Goal: Task Accomplishment & Management: Use online tool/utility

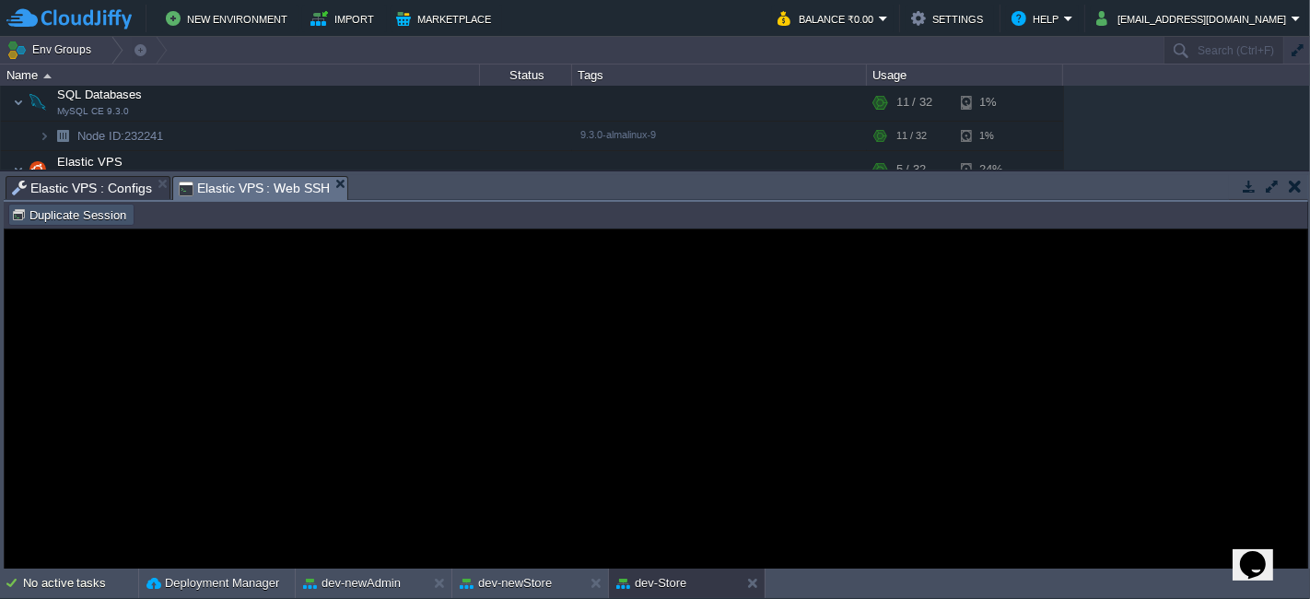
click at [99, 217] on button "Duplicate Session" at bounding box center [71, 214] width 121 height 17
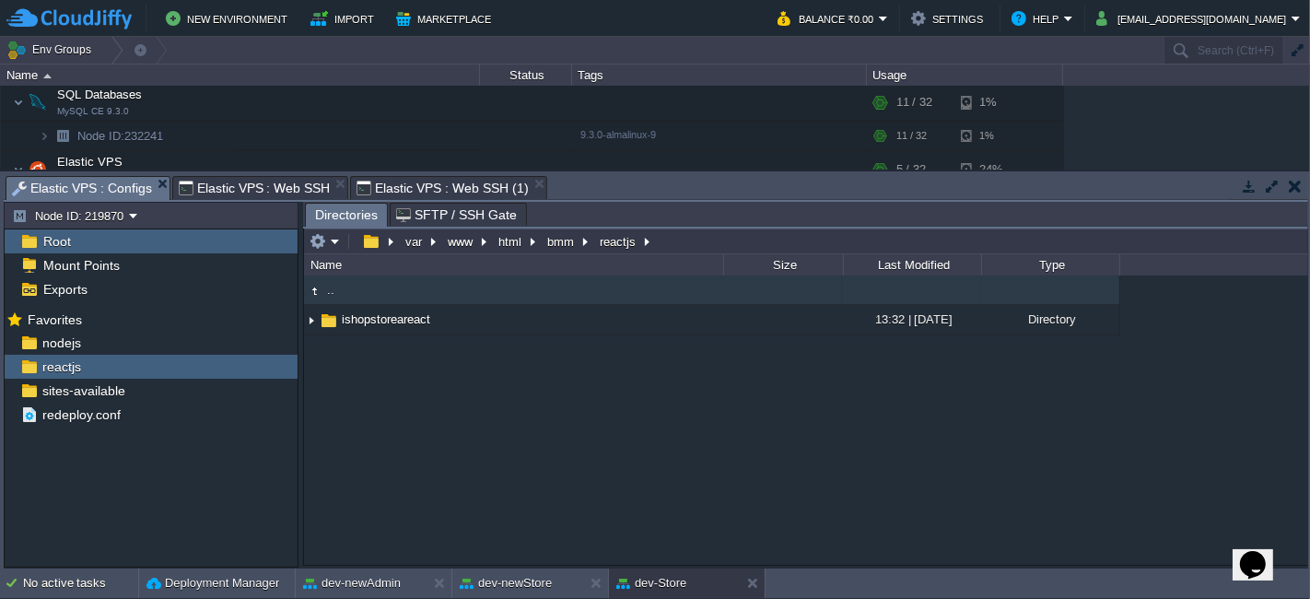
click at [105, 182] on span "Elastic VPS : Configs" at bounding box center [82, 188] width 140 height 23
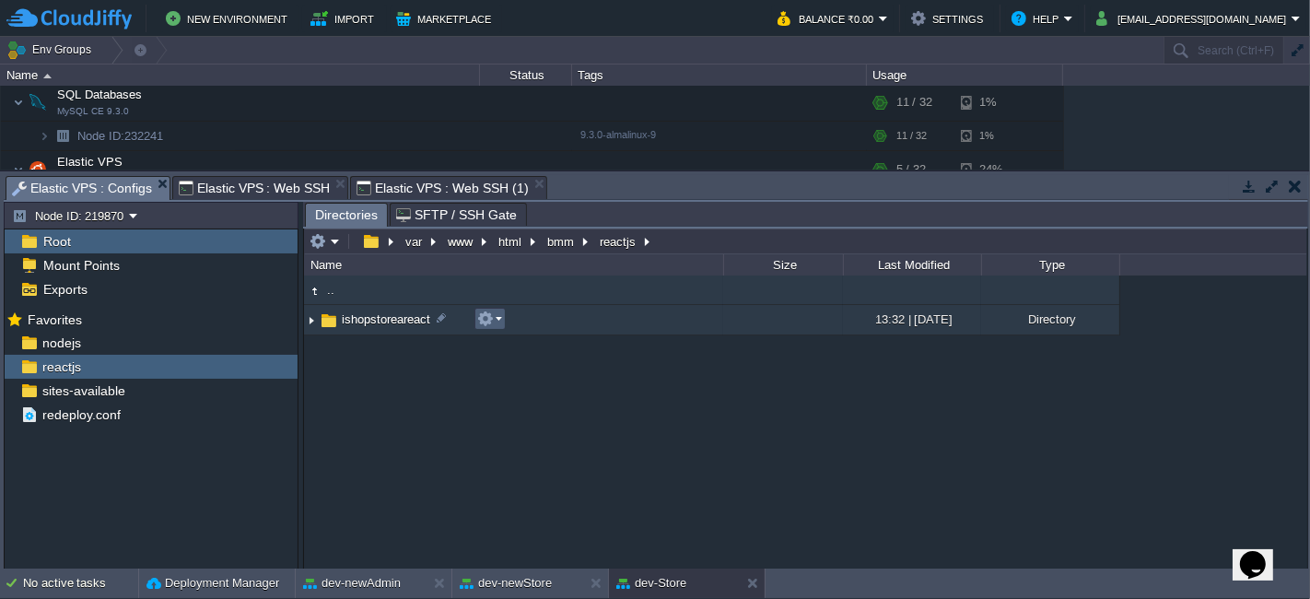
click at [496, 316] on em at bounding box center [489, 318] width 25 height 17
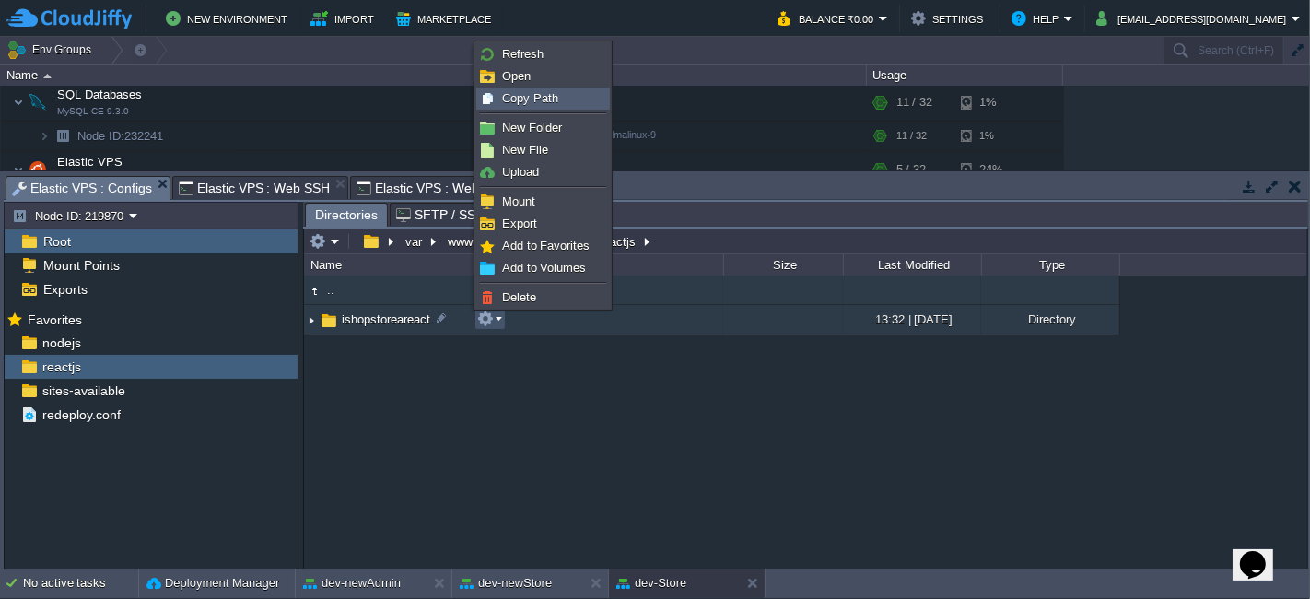
click at [554, 101] on span "Copy Path" at bounding box center [530, 98] width 56 height 14
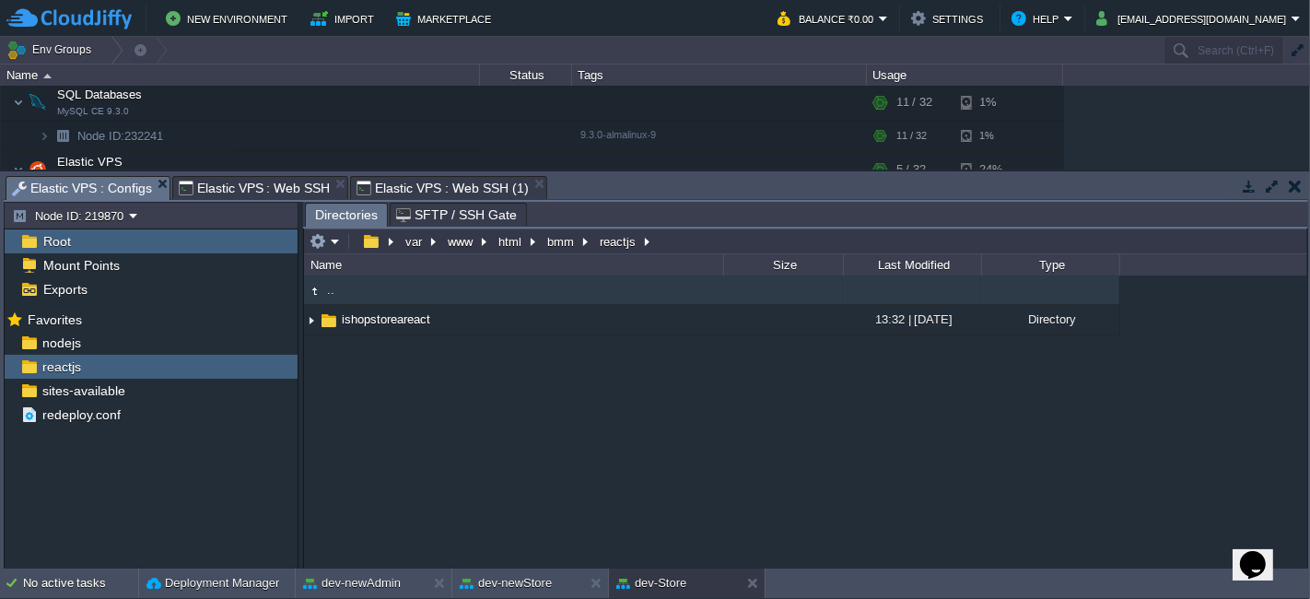
type input "#000000"
click at [455, 185] on span "Elastic VPS : Web SSH (1)" at bounding box center [441, 188] width 171 height 22
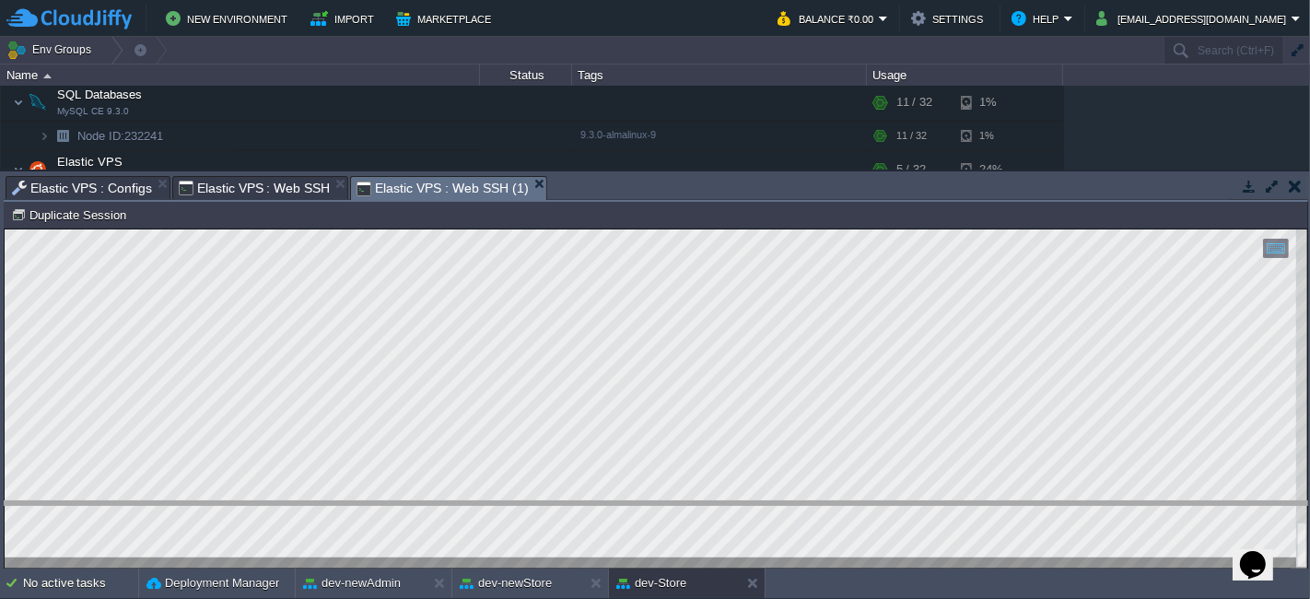
drag, startPoint x: 589, startPoint y: 196, endPoint x: 642, endPoint y: 522, distance: 330.2
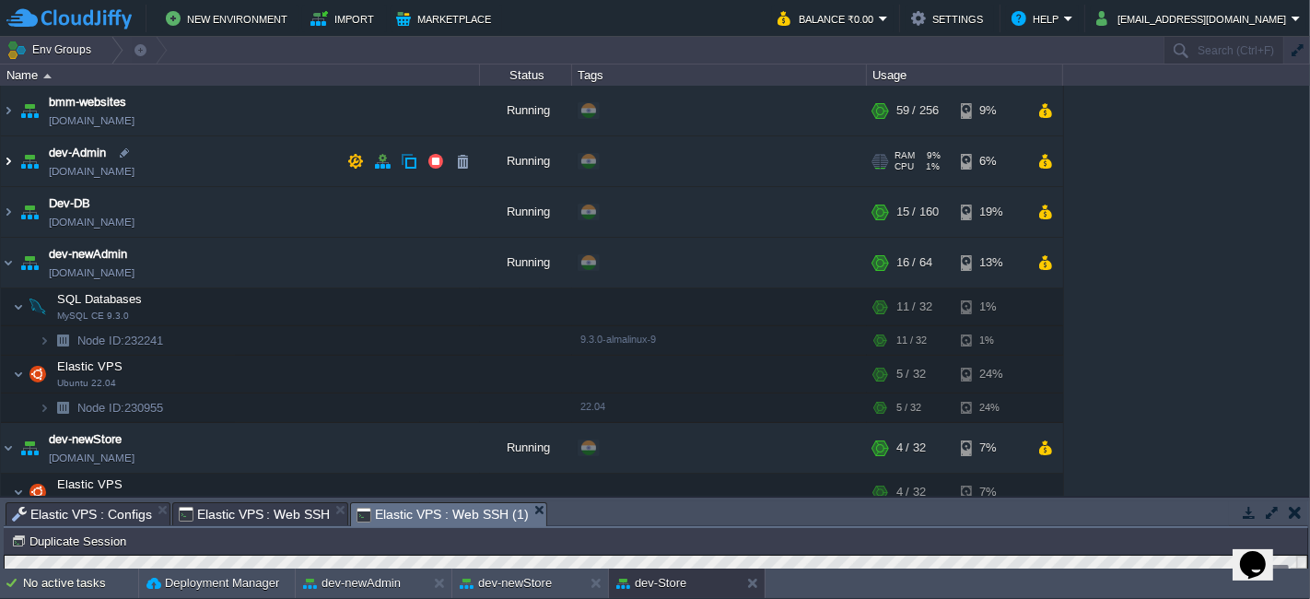
click at [2, 161] on img at bounding box center [8, 161] width 15 height 50
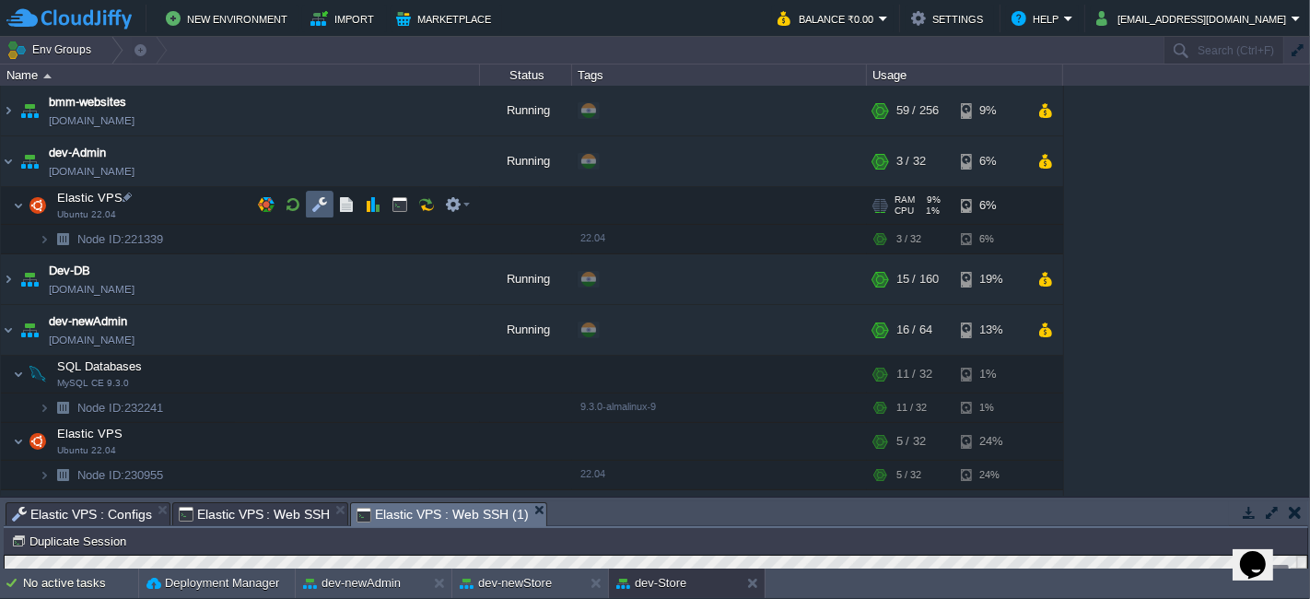
click at [327, 194] on td at bounding box center [320, 205] width 28 height 28
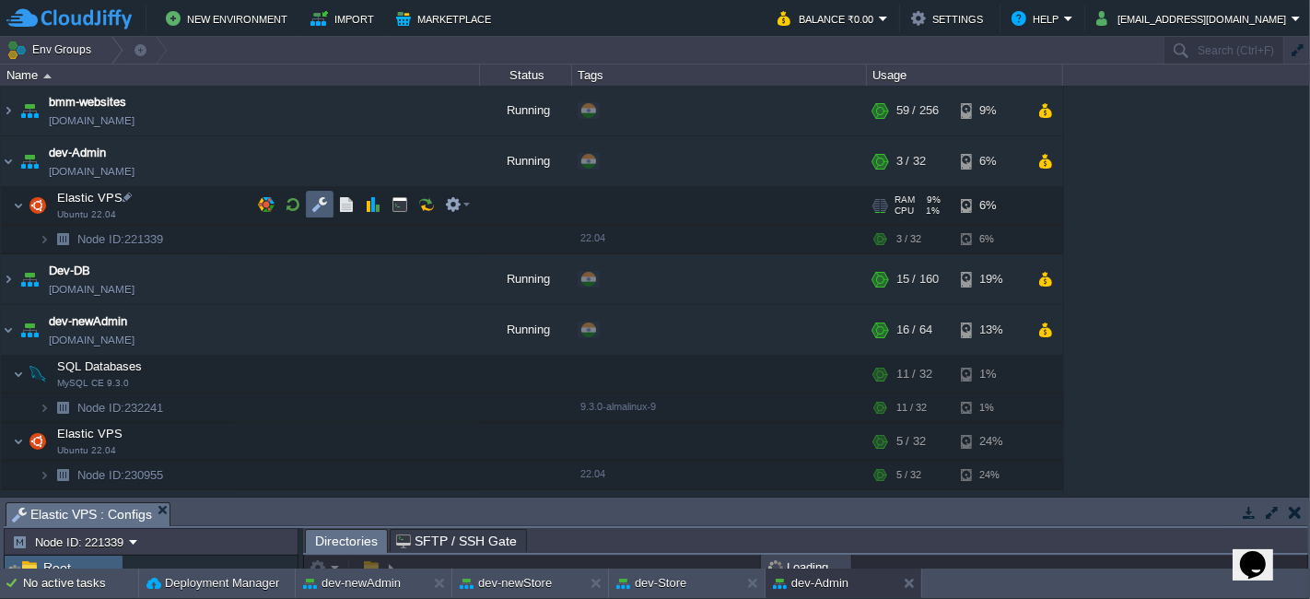
scroll to position [3, 0]
click at [407, 205] on td at bounding box center [400, 205] width 28 height 28
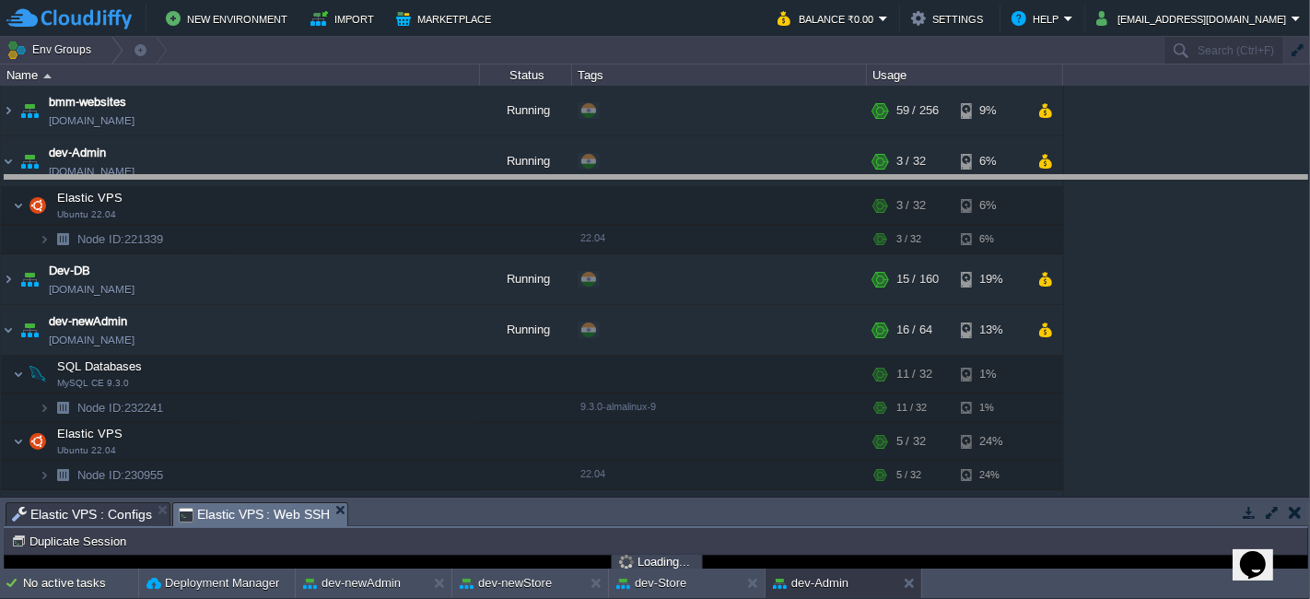
drag, startPoint x: 437, startPoint y: 519, endPoint x: 516, endPoint y: 120, distance: 407.5
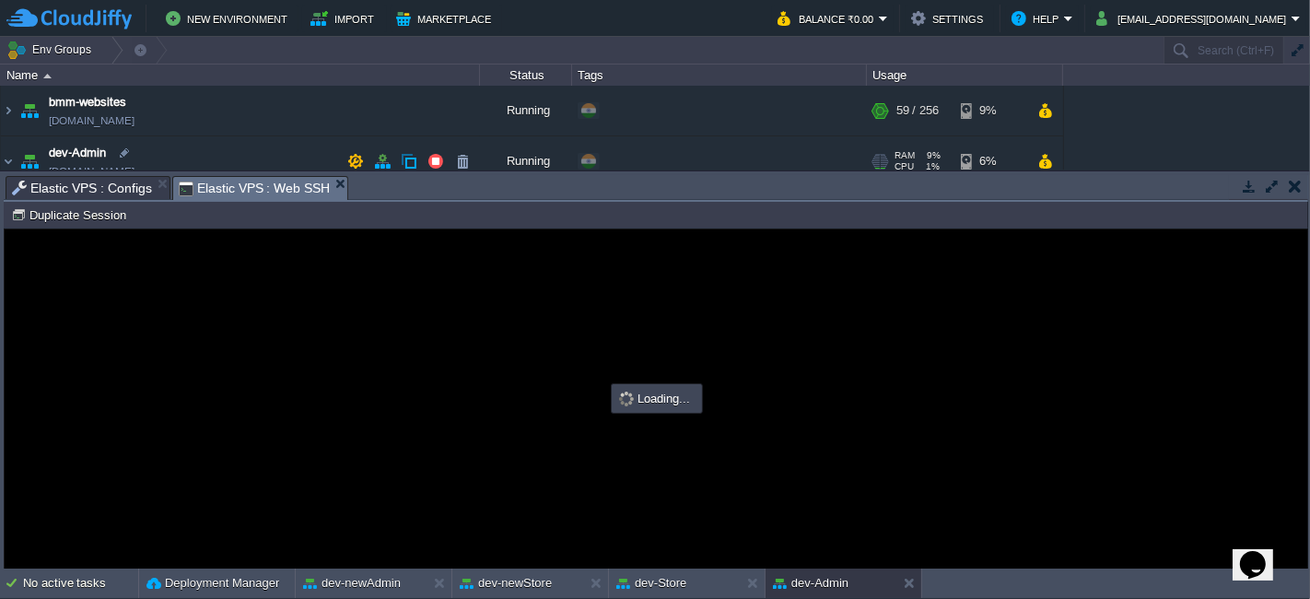
scroll to position [0, 0]
type input "#000000"
click at [86, 181] on span "Elastic VPS : Configs" at bounding box center [82, 188] width 140 height 22
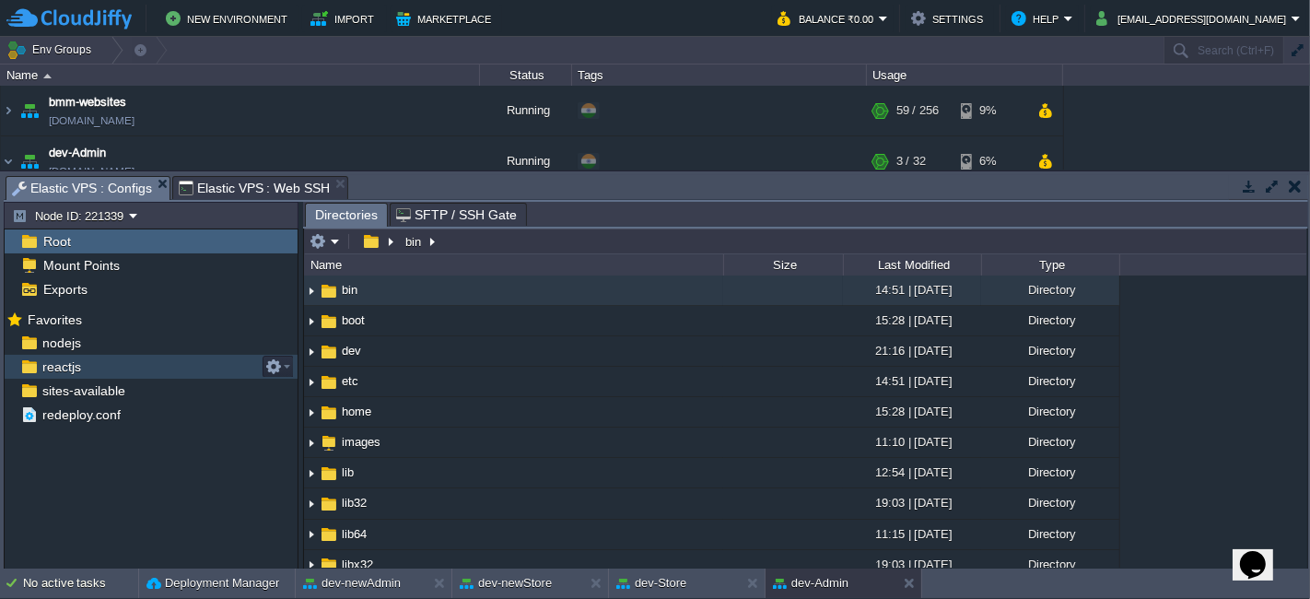
click at [192, 372] on div "reactjs" at bounding box center [151, 367] width 293 height 24
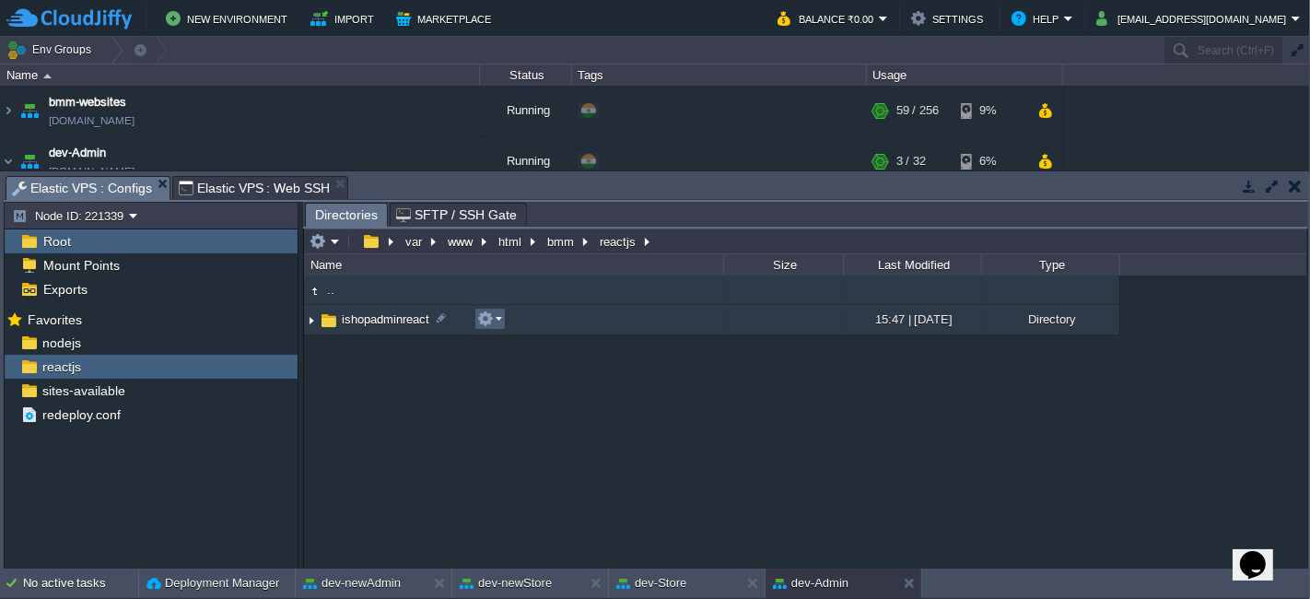
click at [490, 313] on button "button" at bounding box center [485, 318] width 17 height 17
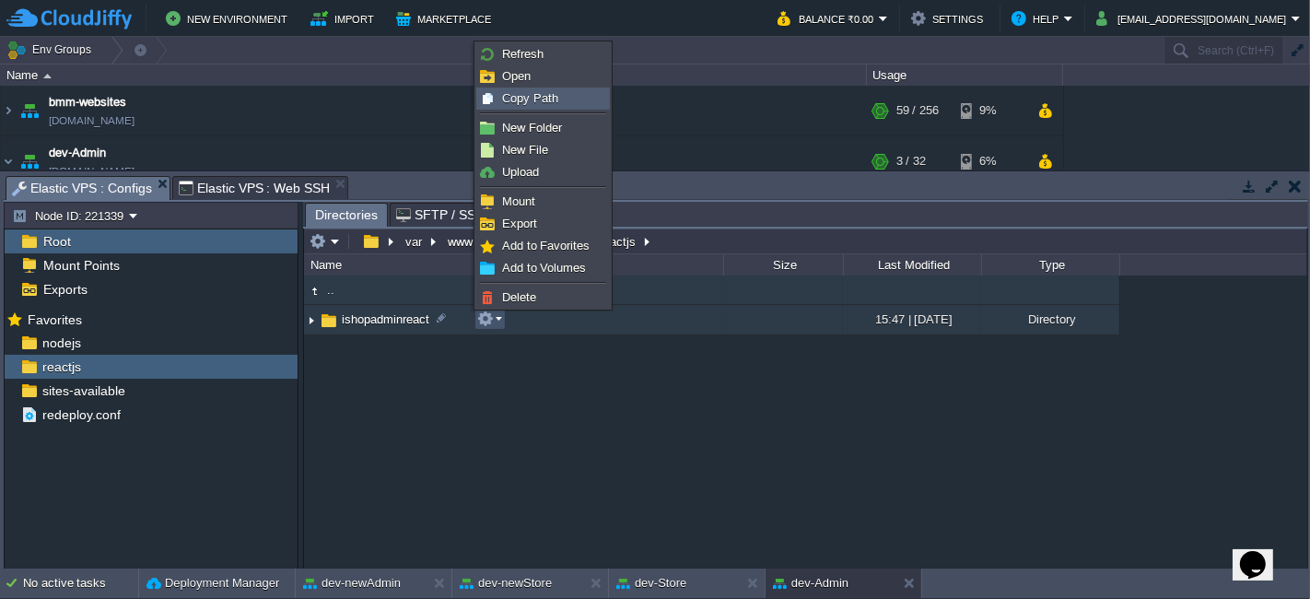
click at [555, 88] on div "Copy Path" at bounding box center [543, 98] width 132 height 20
type textarea "/var/www/html/bmm/reactjs/ishopadminreact"
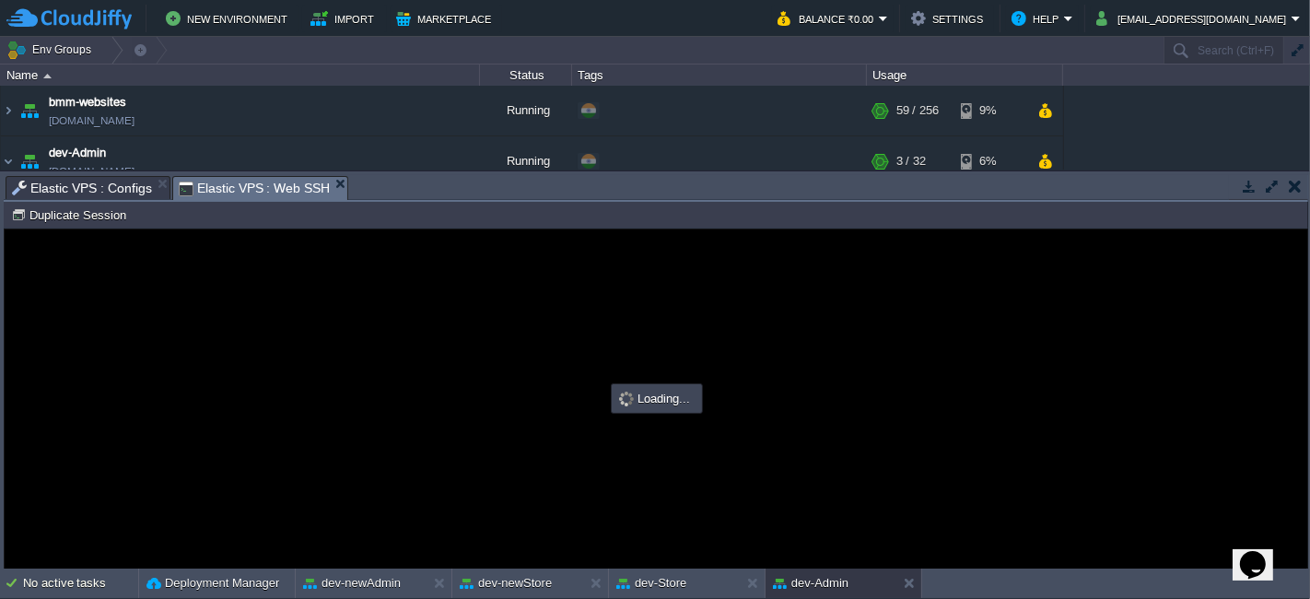
click at [239, 182] on span "Elastic VPS : Web SSH" at bounding box center [255, 188] width 152 height 23
